Goal: Transaction & Acquisition: Purchase product/service

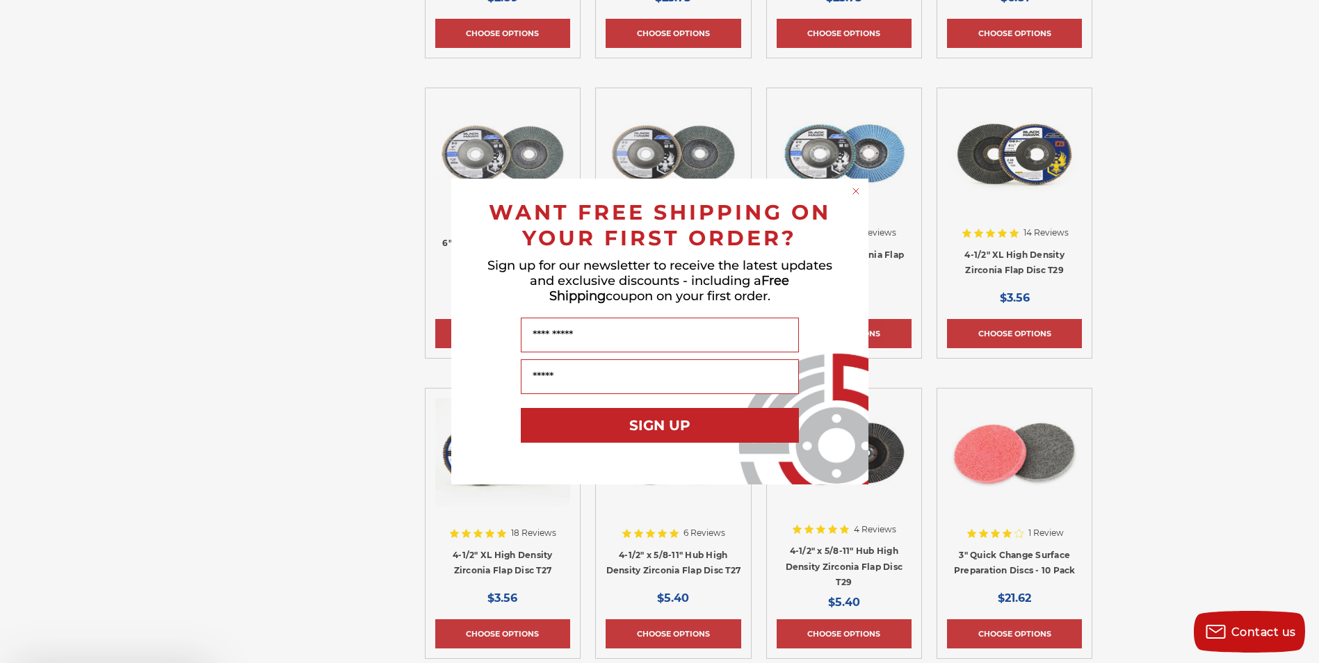
scroll to position [3204, 0]
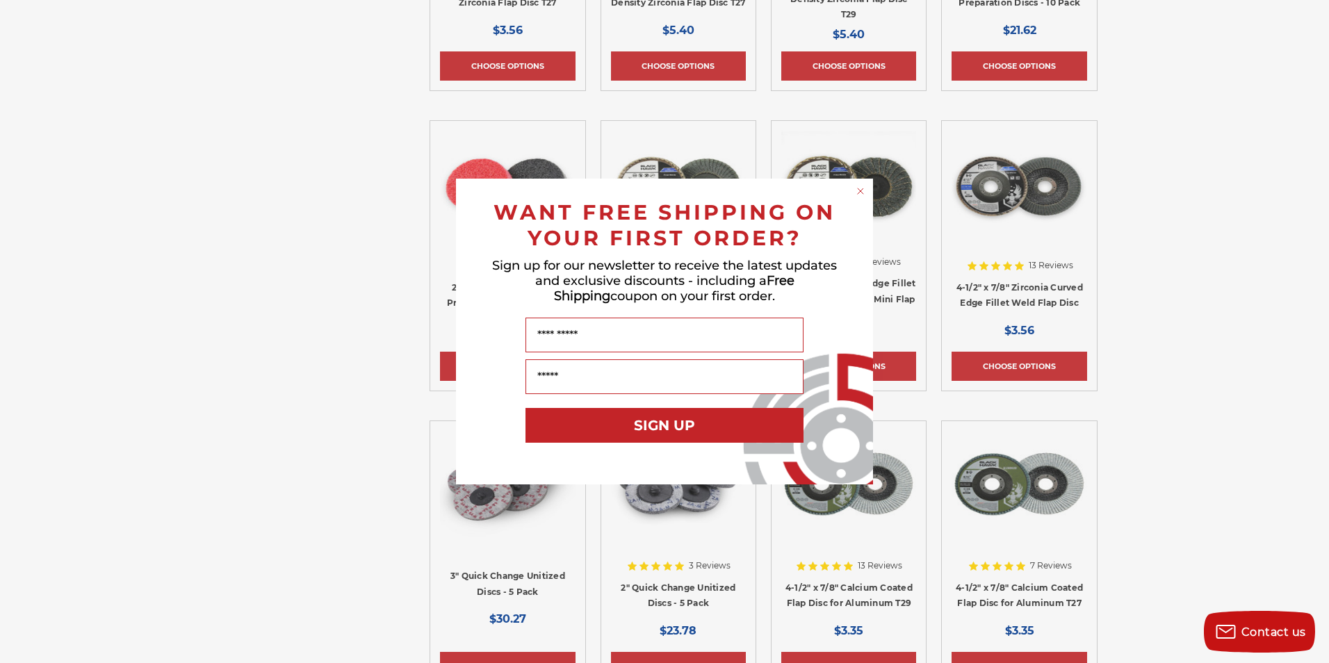
click at [862, 190] on circle "Close dialog" at bounding box center [860, 191] width 13 height 13
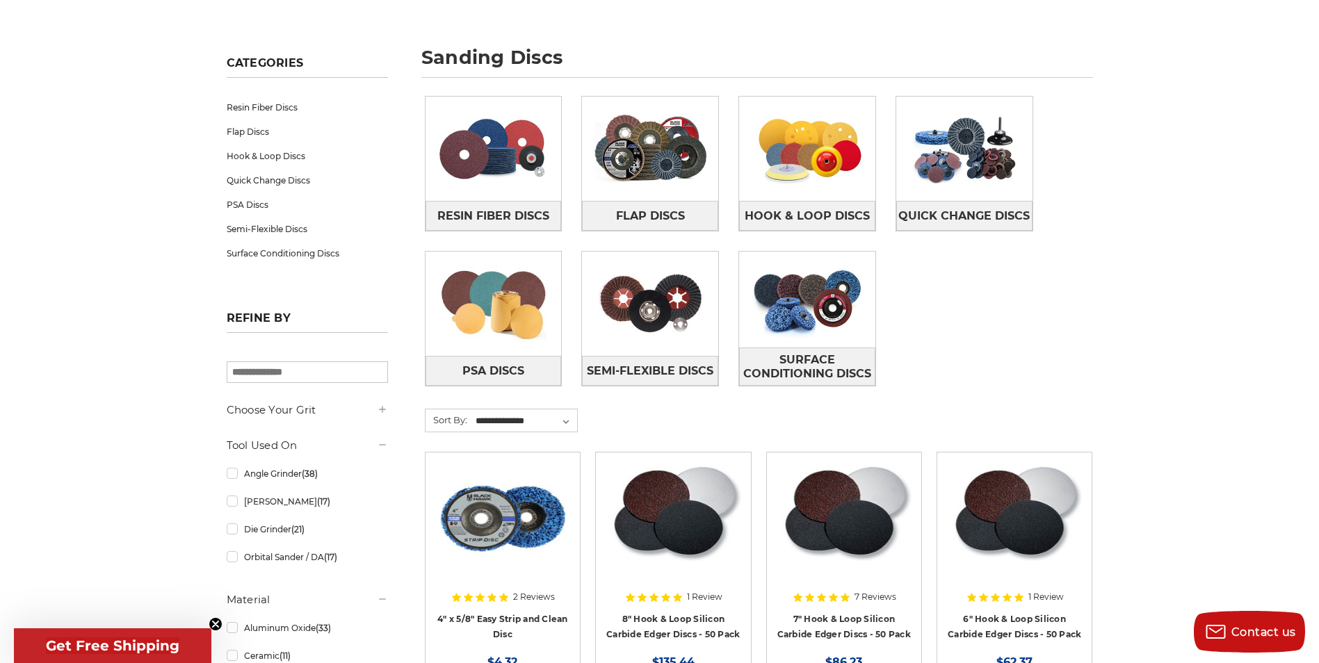
scroll to position [0, 0]
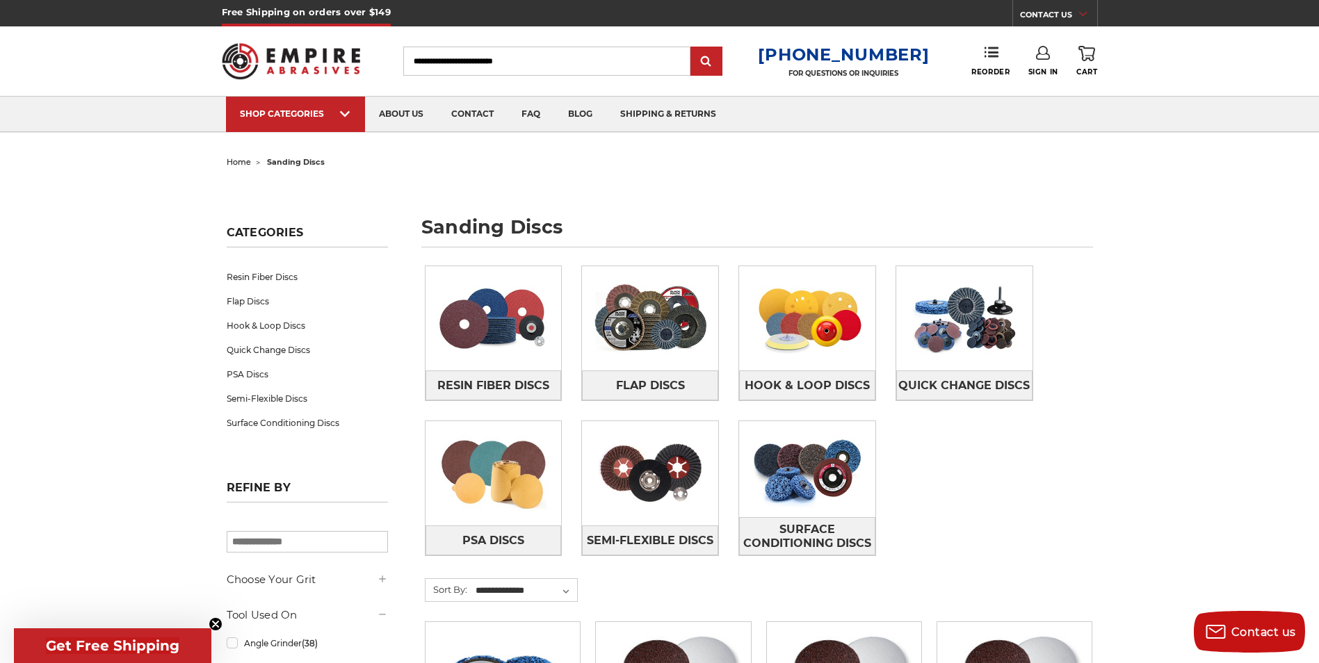
click at [240, 161] on span "home" at bounding box center [239, 162] width 24 height 10
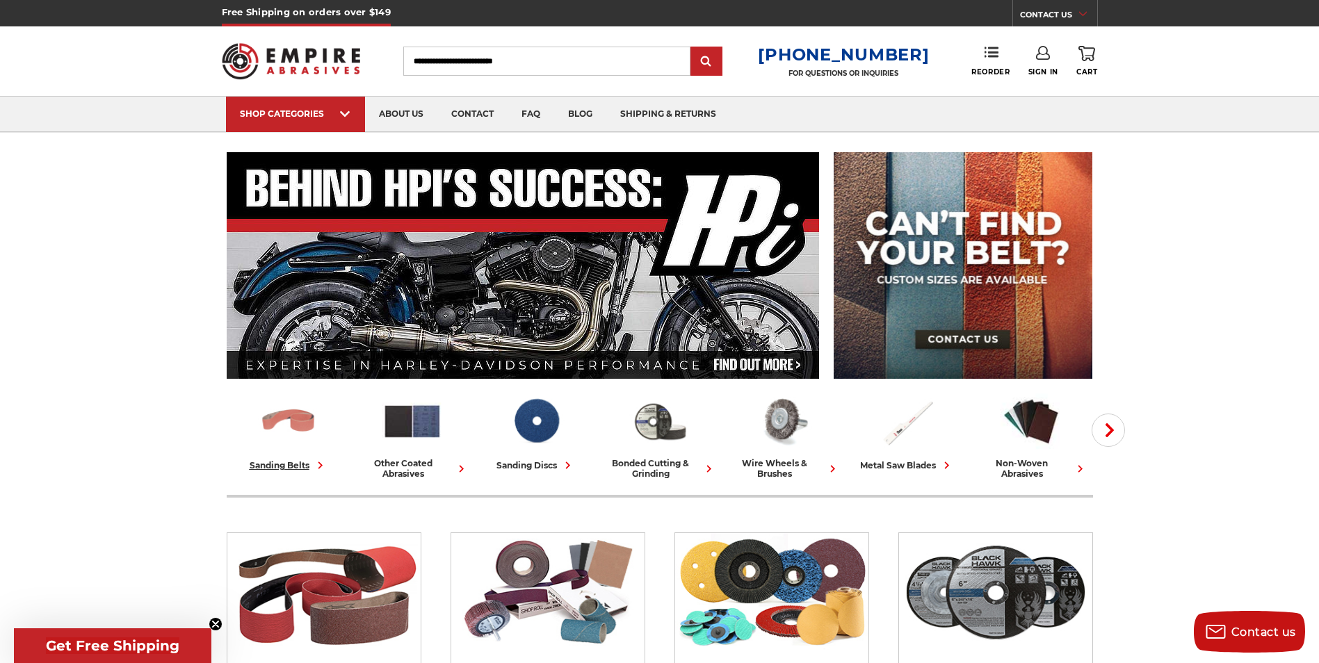
click at [300, 419] on img at bounding box center [288, 421] width 61 height 60
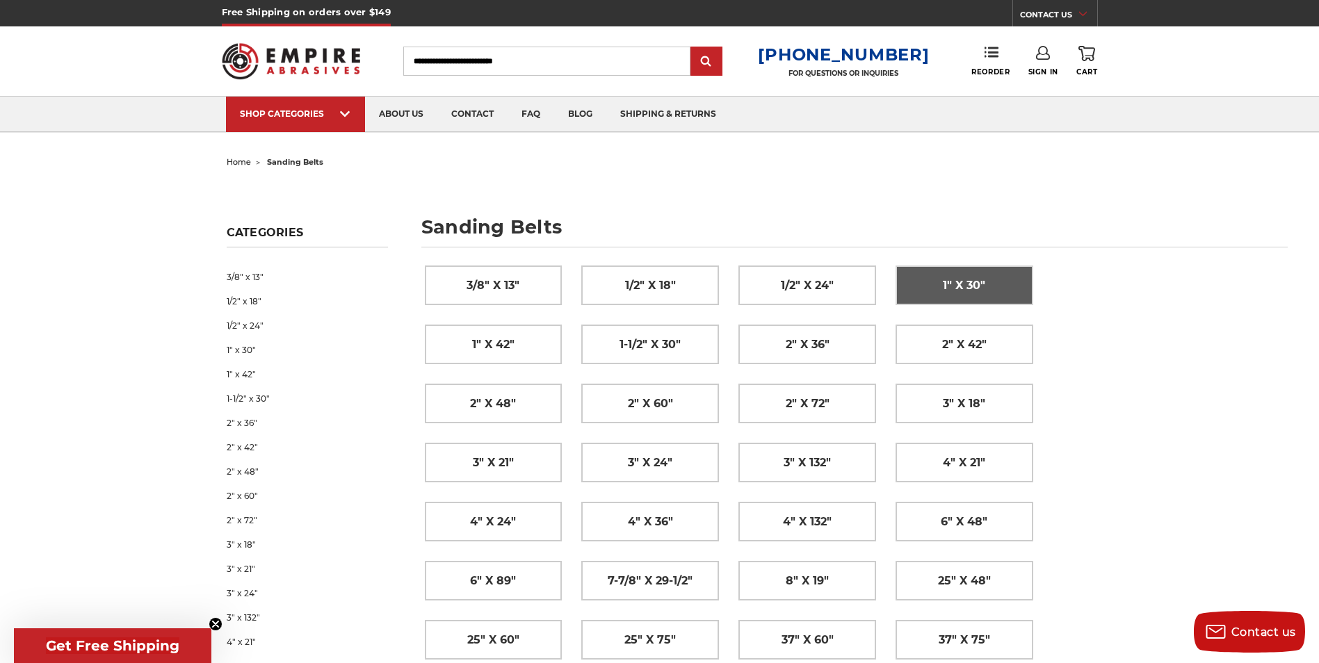
click at [971, 282] on span "1" x 30"" at bounding box center [964, 286] width 42 height 24
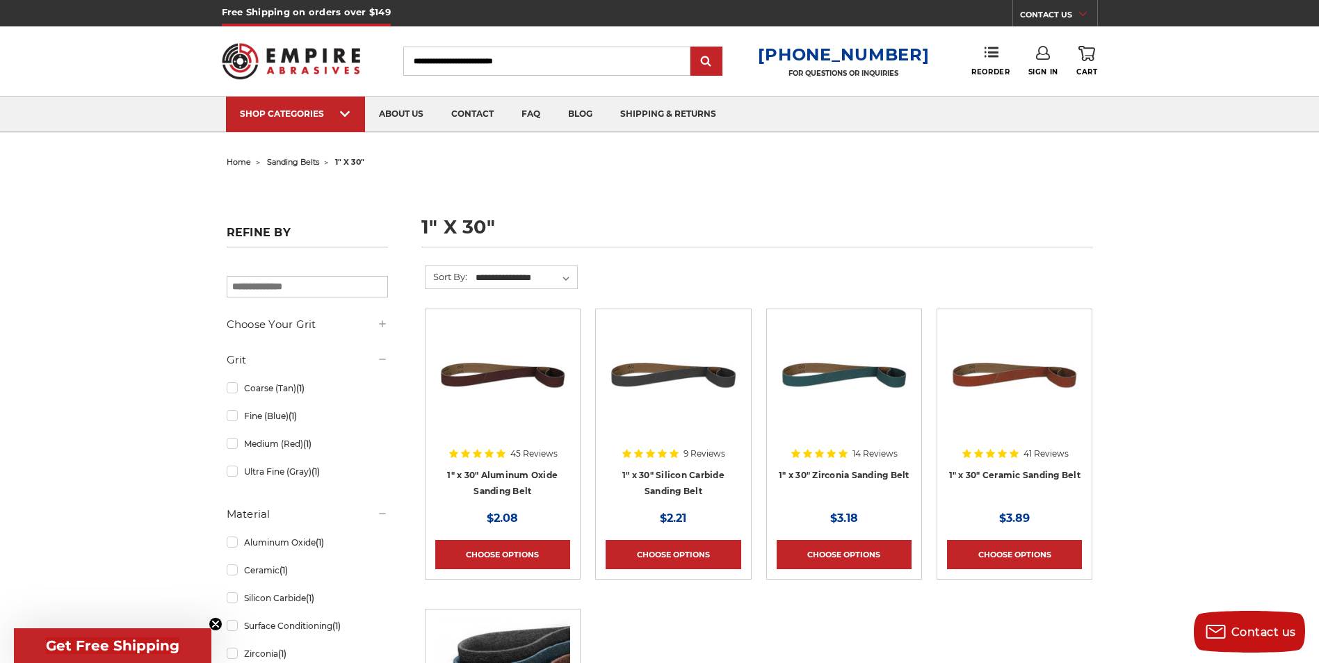
scroll to position [278, 0]
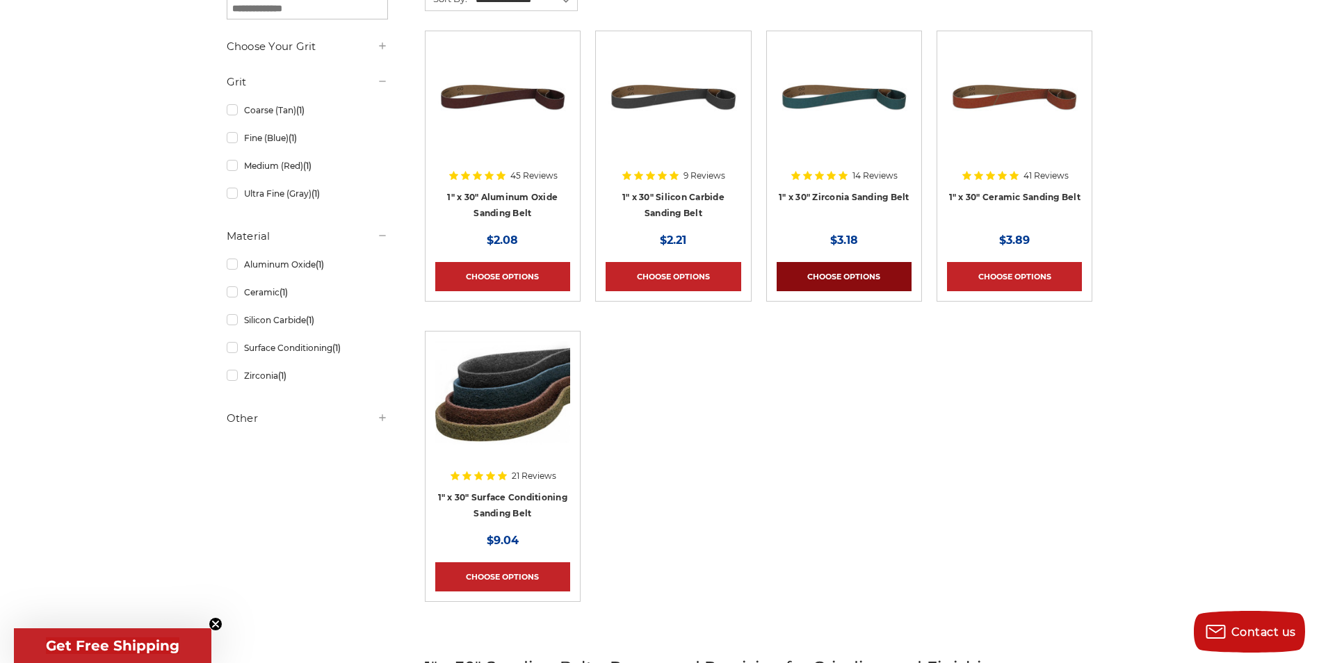
click at [836, 275] on link "Choose Options" at bounding box center [843, 276] width 135 height 29
